Goal: Task Accomplishment & Management: Use online tool/utility

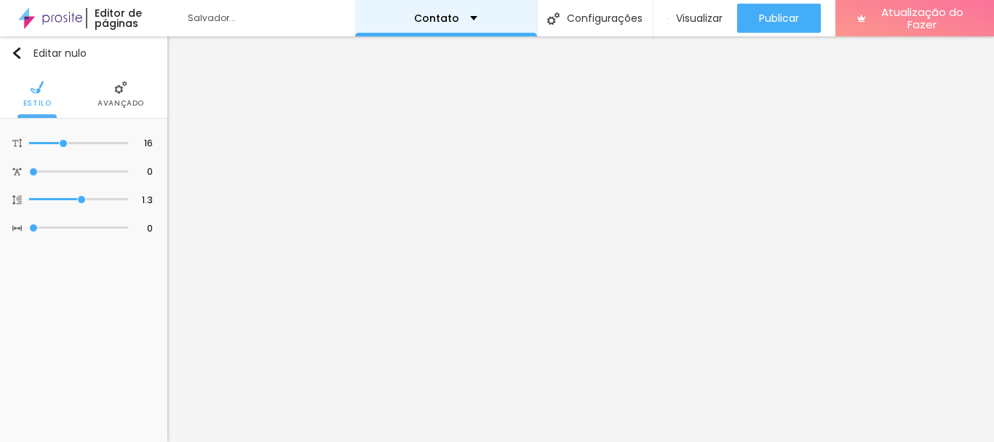
click at [469, 20] on div "Contato" at bounding box center [445, 18] width 63 height 10
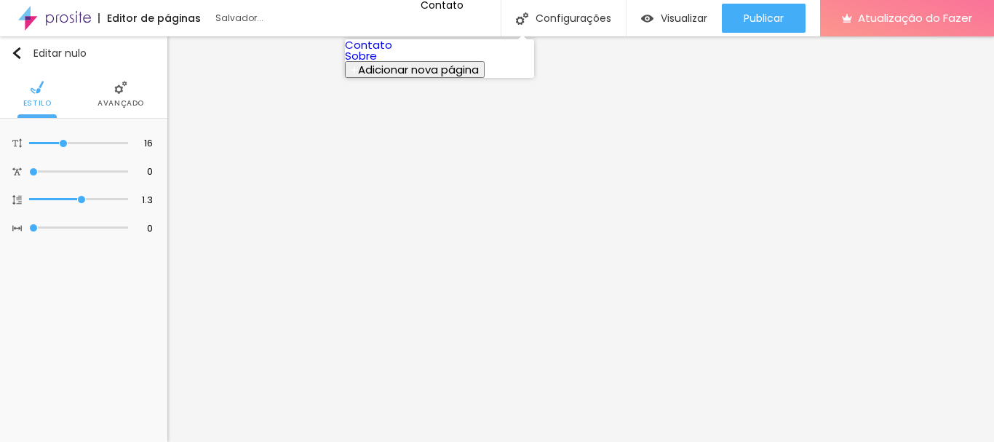
click at [377, 63] on link "Sobre" at bounding box center [361, 55] width 32 height 15
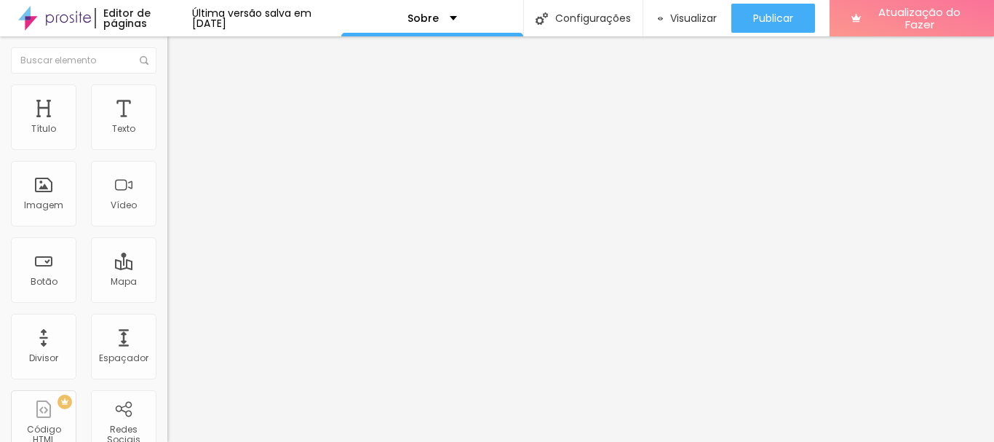
click at [180, 100] on font "Estilo" at bounding box center [191, 94] width 23 height 12
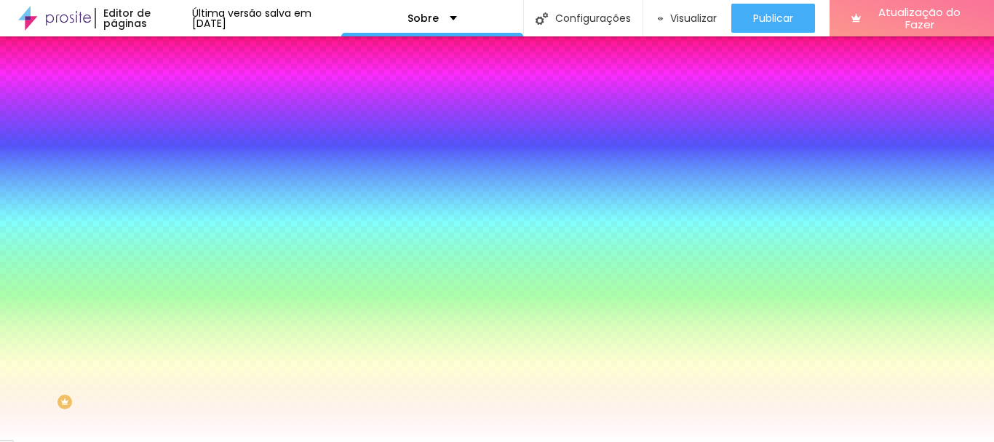
drag, startPoint x: 154, startPoint y: 146, endPoint x: 119, endPoint y: 146, distance: 34.9
click at [167, 146] on input "#FFFFFF" at bounding box center [254, 146] width 175 height 15
paste input "424141"
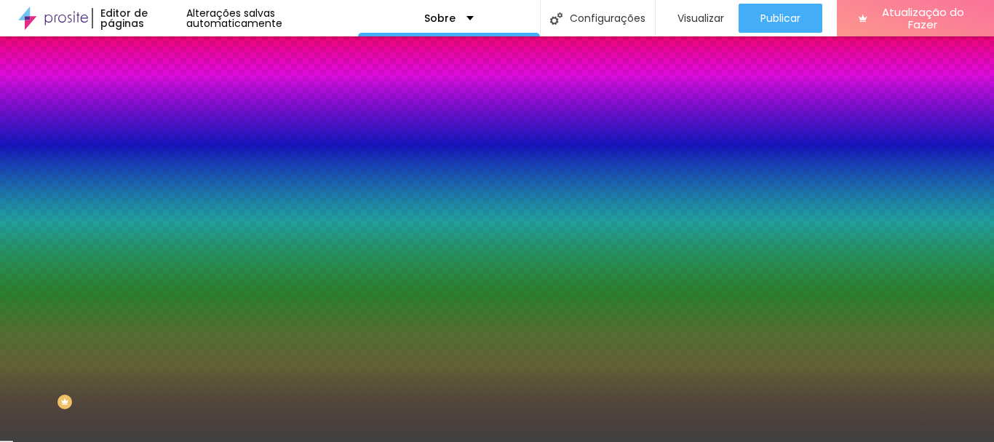
type input "#424141"
click at [167, 139] on div at bounding box center [250, 139] width 167 height 0
click at [173, 135] on icon "button" at bounding box center [178, 129] width 10 height 10
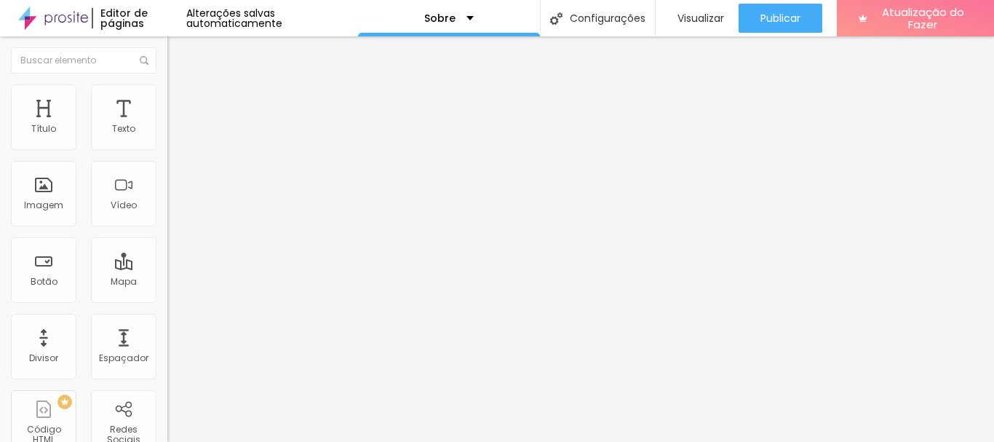
type input "1.2"
type input "1.1"
type input "1"
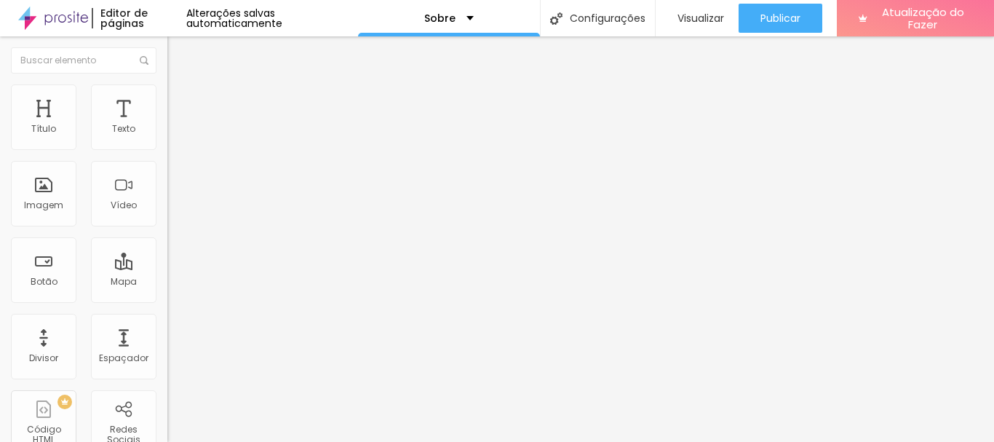
type input "1"
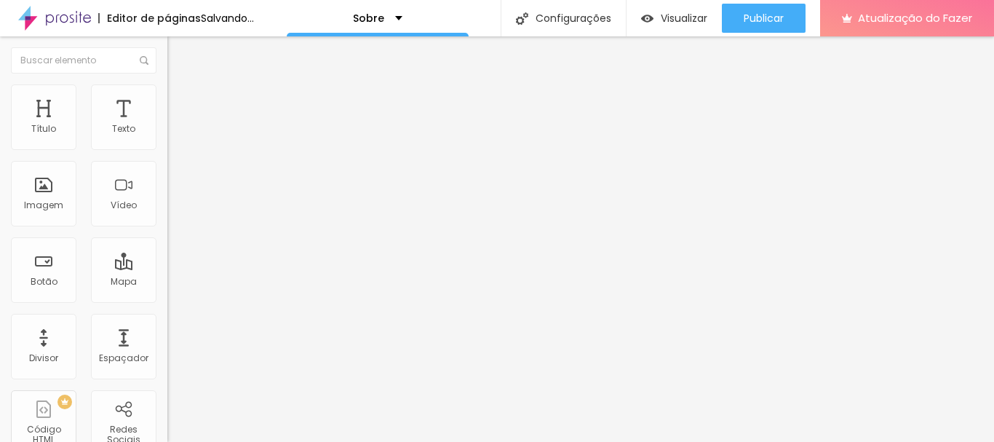
type input "0.9"
drag, startPoint x: 79, startPoint y: 362, endPoint x: 55, endPoint y: 367, distance: 23.8
type input "0.9"
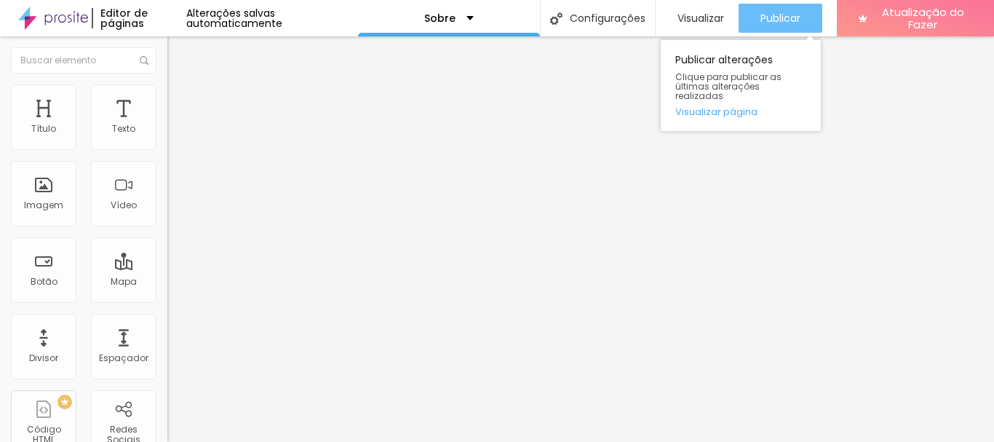
click at [793, 17] on font "Publicar" at bounding box center [781, 18] width 40 height 15
